Goal: Task Accomplishment & Management: Manage account settings

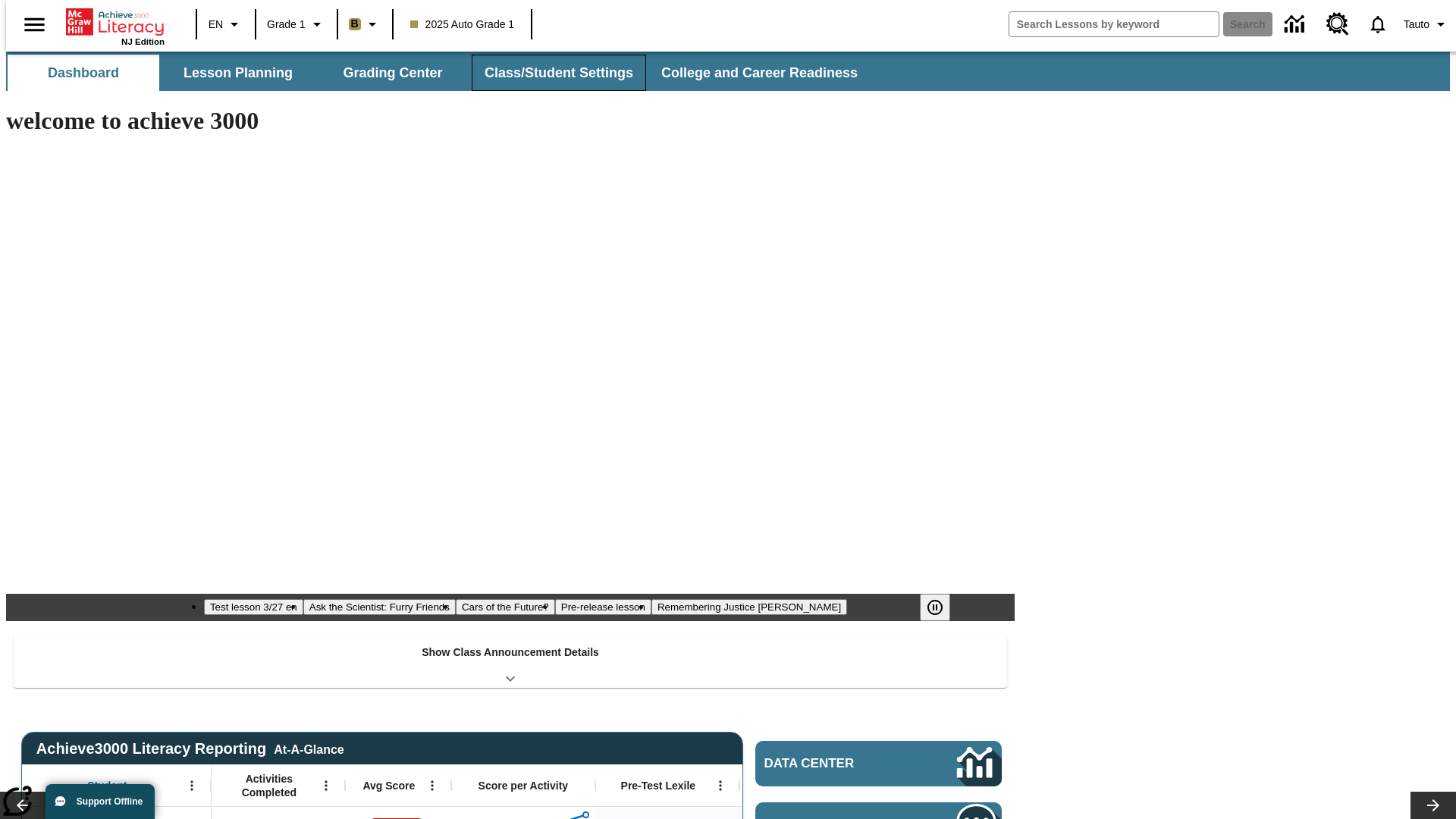
click at [550, 73] on button "Class/Student Settings" at bounding box center [559, 73] width 174 height 36
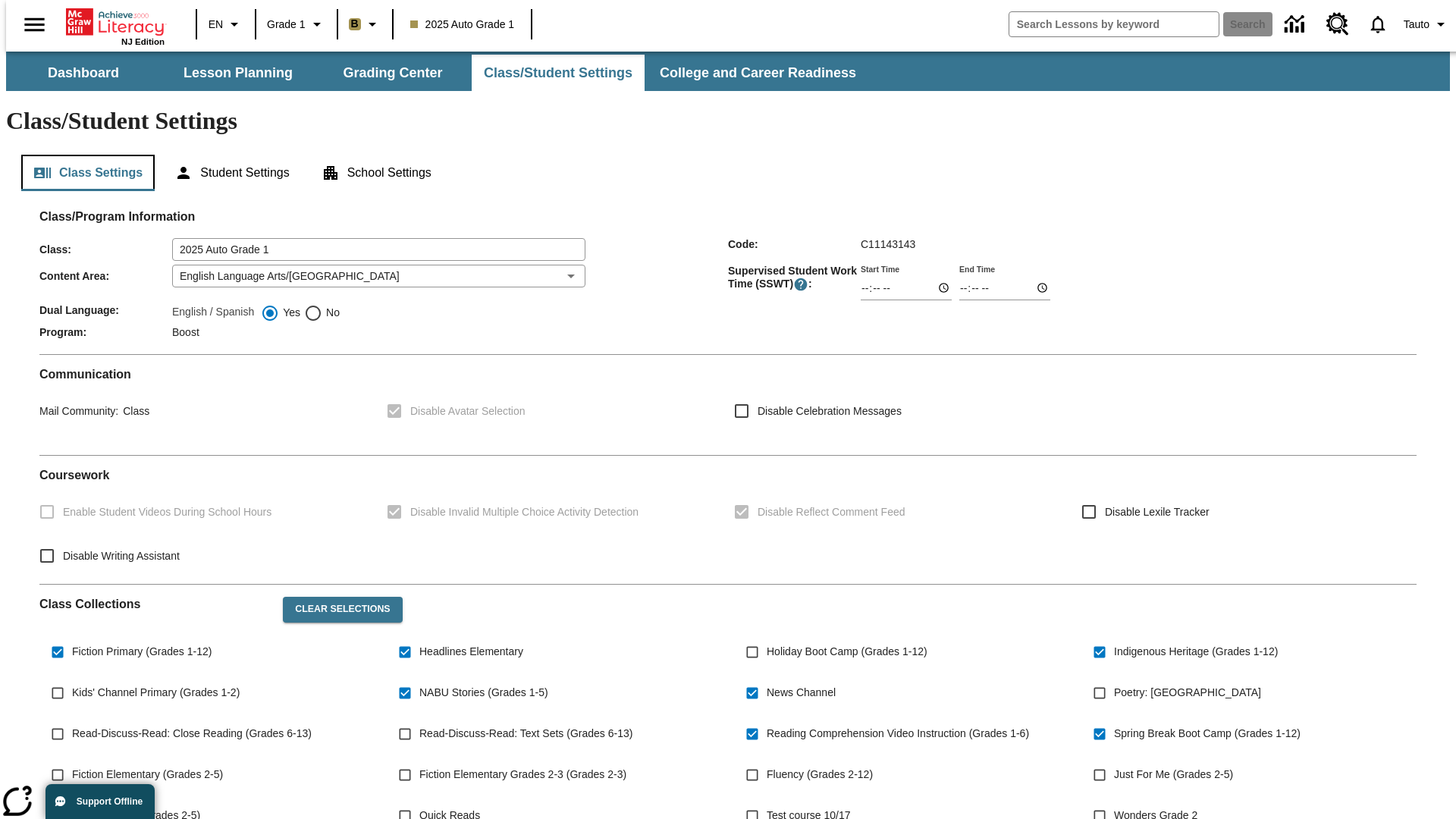
click at [82, 155] on button "Class Settings" at bounding box center [88, 173] width 134 height 36
click at [850, 644] on span "Holiday Boot Camp (Grades 1-12)" at bounding box center [847, 651] width 161 height 16
click at [767, 637] on input "Holiday Boot Camp (Grades 1-12)" at bounding box center [753, 651] width 29 height 29
checkbox input "true"
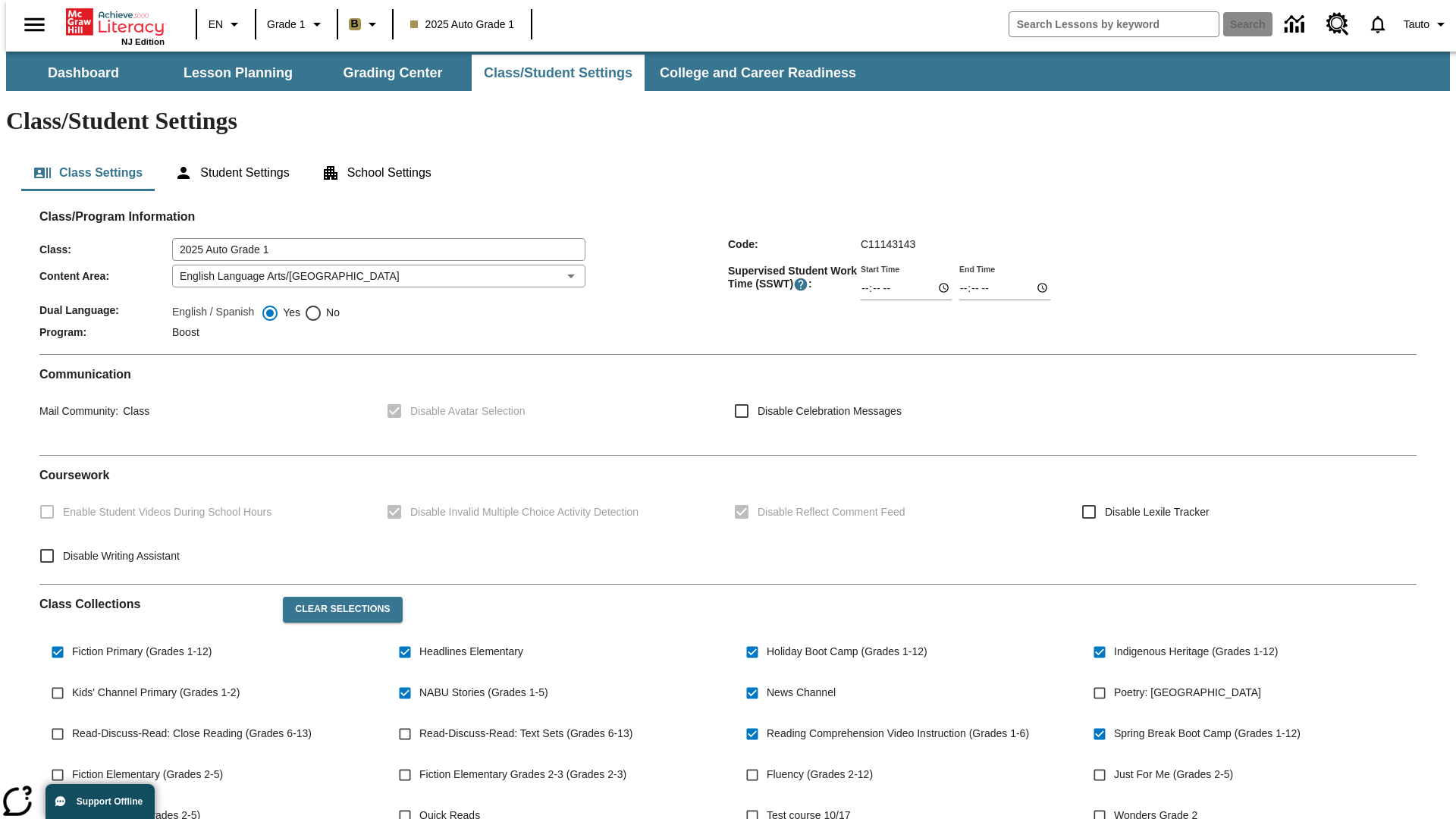
scroll to position [222, 0]
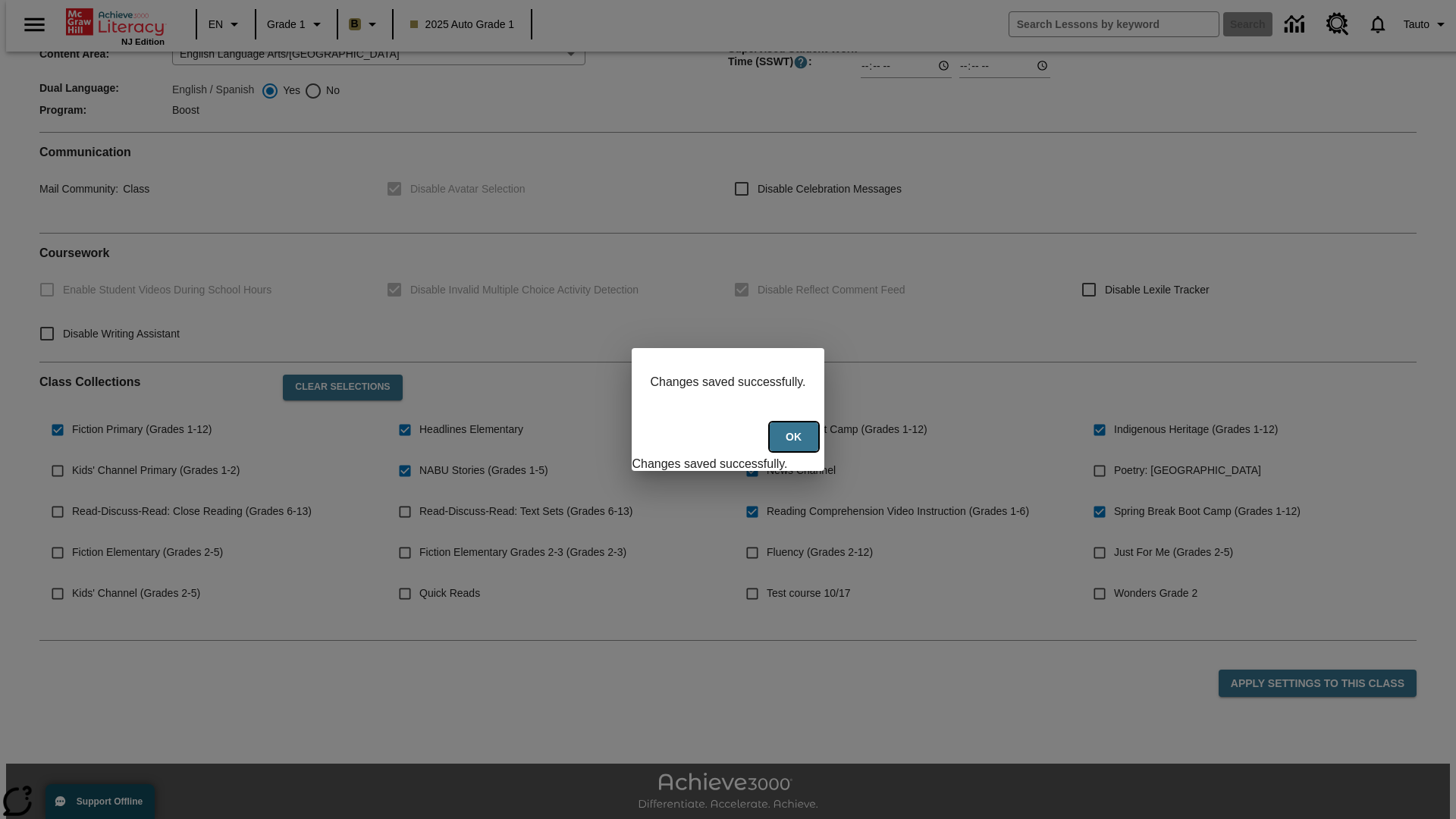
click at [796, 445] on button "Ok" at bounding box center [793, 437] width 48 height 30
